Goal: Task Accomplishment & Management: Complete application form

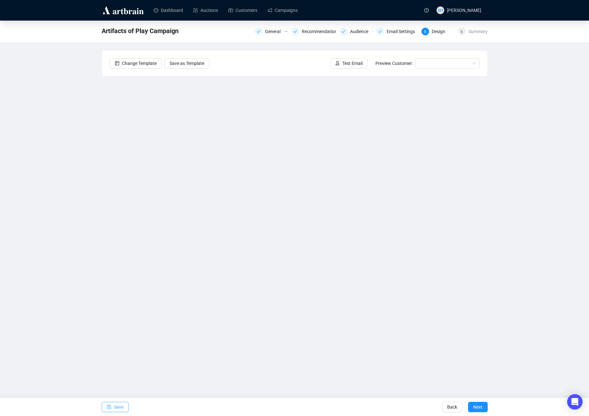
drag, startPoint x: 114, startPoint y: 406, endPoint x: 115, endPoint y: 401, distance: 6.0
click at [114, 407] on span "Save" at bounding box center [119, 407] width 10 height 18
click at [285, 9] on link "Campaigns" at bounding box center [282, 10] width 30 height 17
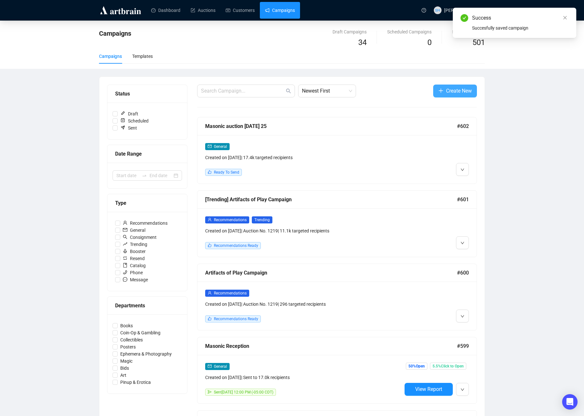
click at [448, 90] on span "Create New" at bounding box center [459, 91] width 26 height 8
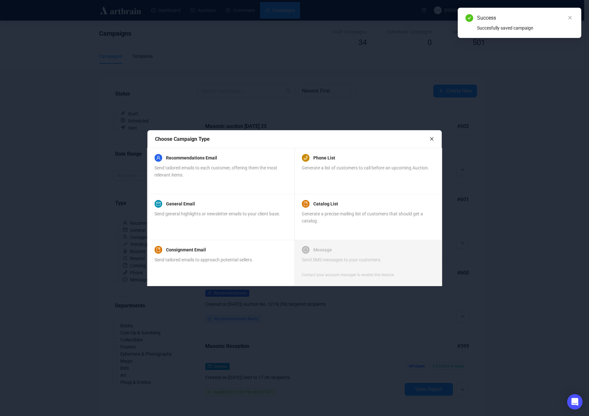
click at [190, 173] on div "Send tailored emails to each customer, offering them the most relevant items." at bounding box center [220, 171] width 132 height 14
